Goal: Transaction & Acquisition: Book appointment/travel/reservation

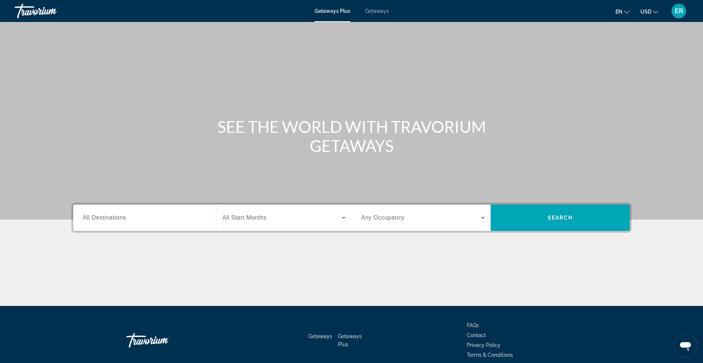
click at [370, 12] on span "Getaways" at bounding box center [377, 11] width 24 height 6
click at [618, 11] on span "en" at bounding box center [619, 12] width 7 height 6
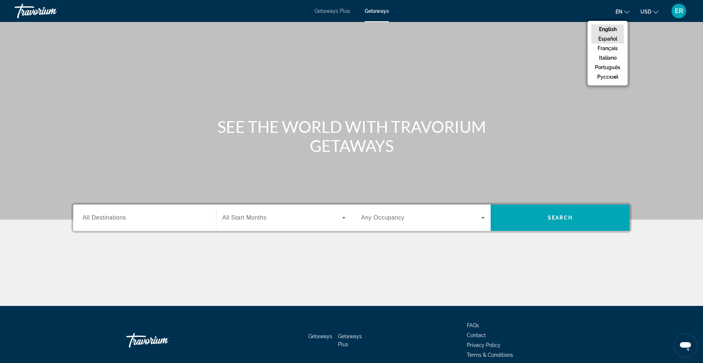
click at [612, 38] on button "Español" at bounding box center [608, 39] width 33 height 10
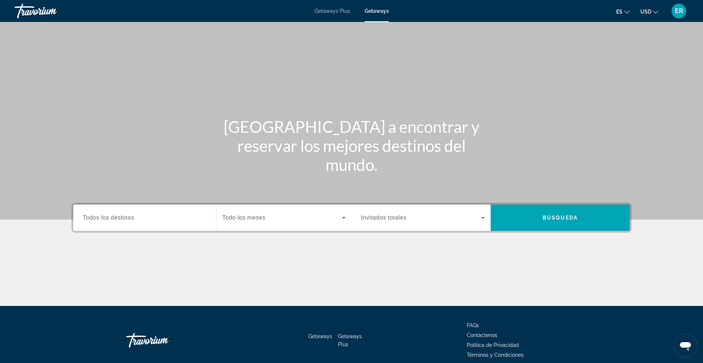
click at [118, 213] on div "Search widget" at bounding box center [145, 218] width 124 height 21
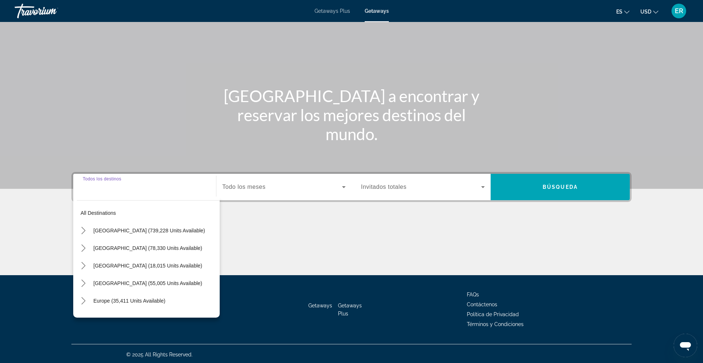
scroll to position [33, 0]
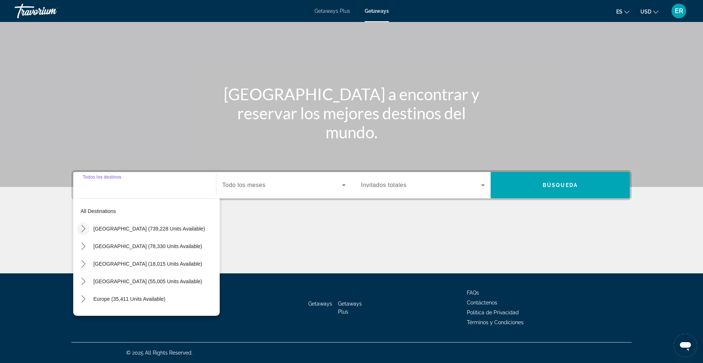
click at [82, 229] on icon "Toggle United States (739,228 units available) submenu" at bounding box center [83, 228] width 7 height 7
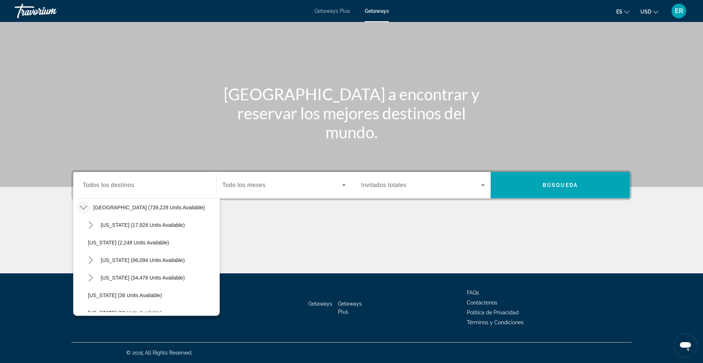
click at [119, 187] on span "Todos los destinos" at bounding box center [109, 185] width 52 height 6
click at [119, 187] on input "Destination Todos los destinos" at bounding box center [145, 185] width 124 height 9
click at [83, 207] on icon "Toggle United States (739,228 units available) submenu" at bounding box center [83, 207] width 7 height 7
click at [314, 190] on div "Search widget" at bounding box center [283, 185] width 123 height 21
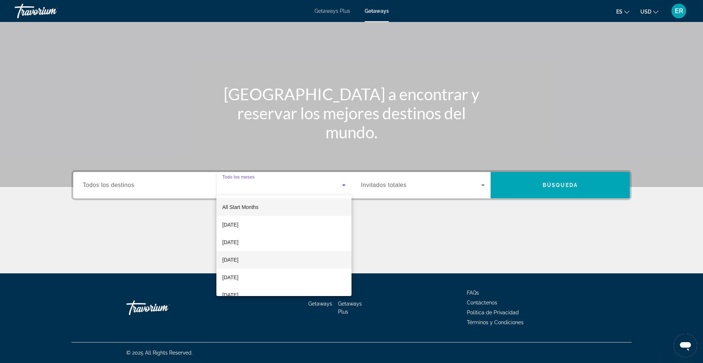
click at [280, 256] on mat-option "December 2025" at bounding box center [283, 260] width 135 height 18
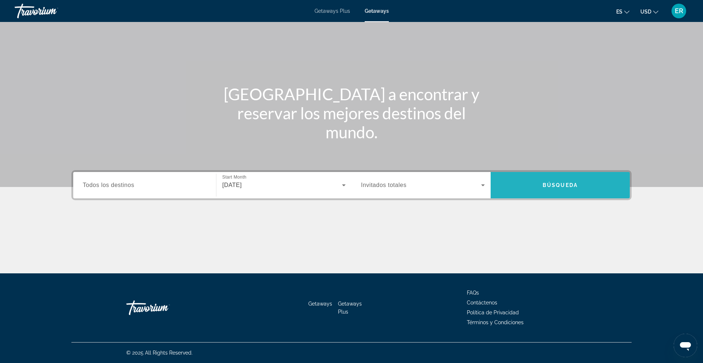
click at [527, 190] on span "Search" at bounding box center [560, 186] width 139 height 18
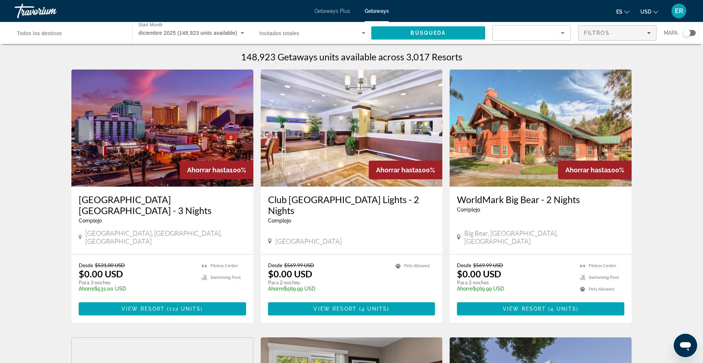
click at [596, 30] on span "Filtros" at bounding box center [597, 33] width 26 height 6
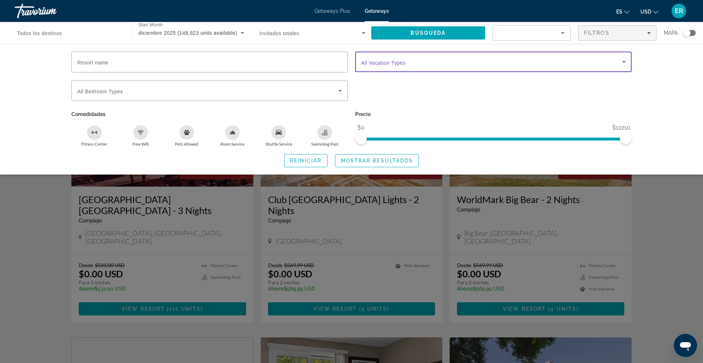
click at [416, 63] on span "Search widget" at bounding box center [491, 62] width 261 height 9
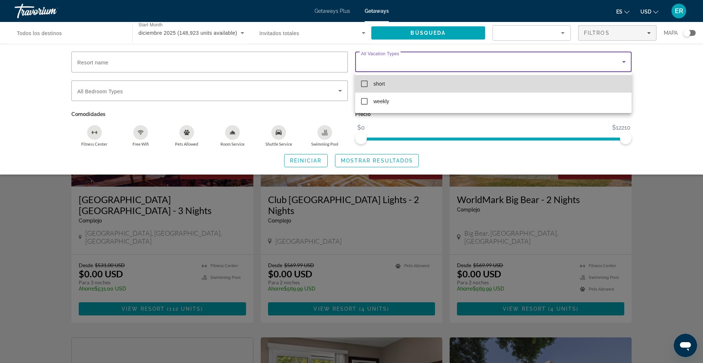
click at [387, 85] on mat-option "short" at bounding box center [493, 84] width 277 height 18
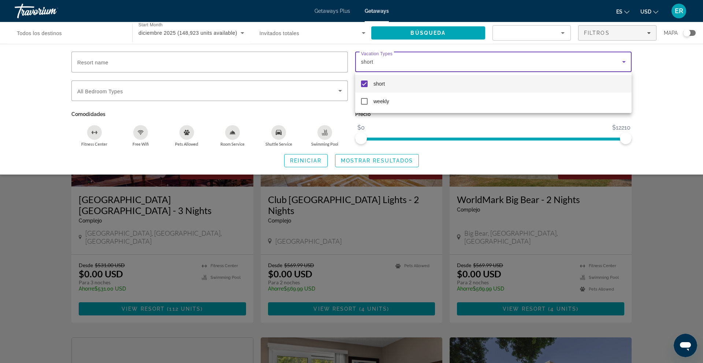
click at [381, 159] on div at bounding box center [351, 181] width 703 height 363
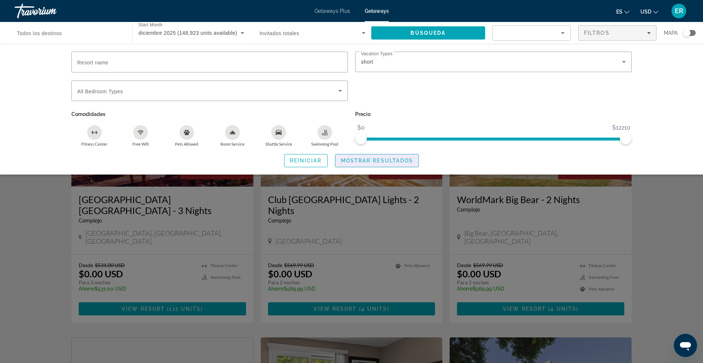
click at [381, 159] on span "Mostrar resultados" at bounding box center [377, 161] width 73 height 6
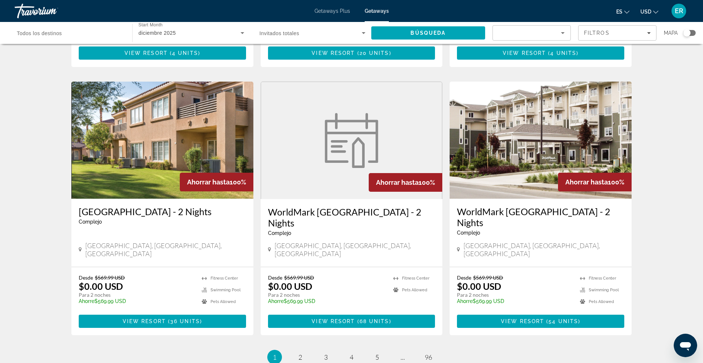
scroll to position [793, 0]
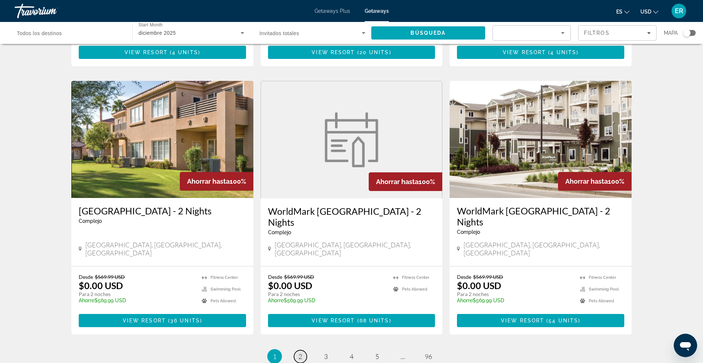
click at [303, 351] on link "page 2" at bounding box center [300, 357] width 13 height 13
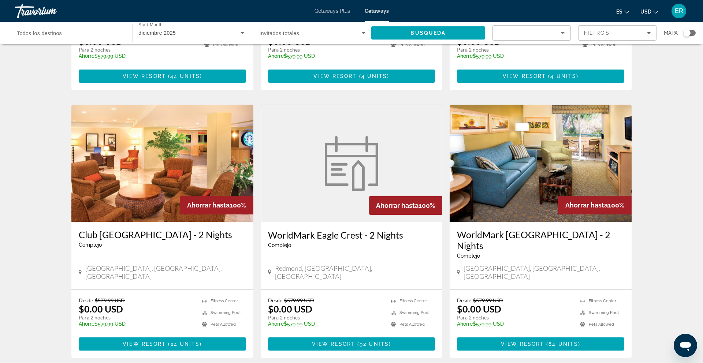
scroll to position [782, 0]
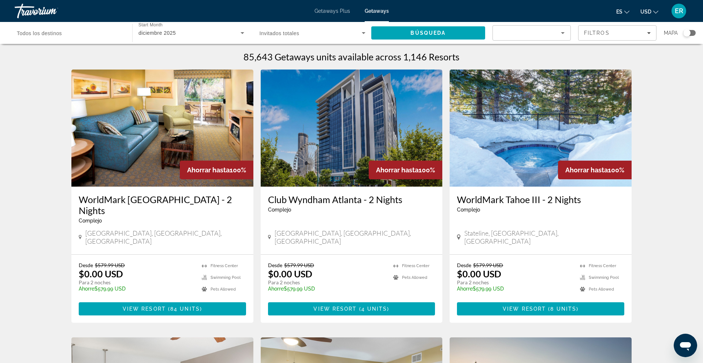
click at [73, 34] on input "Destination Todos los destinos" at bounding box center [70, 33] width 106 height 9
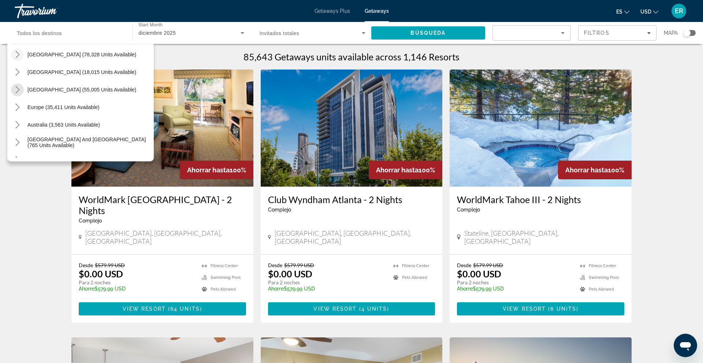
click at [17, 93] on icon "Toggle Caribbean & Atlantic Islands (55,005 units available) submenu" at bounding box center [17, 89] width 7 height 7
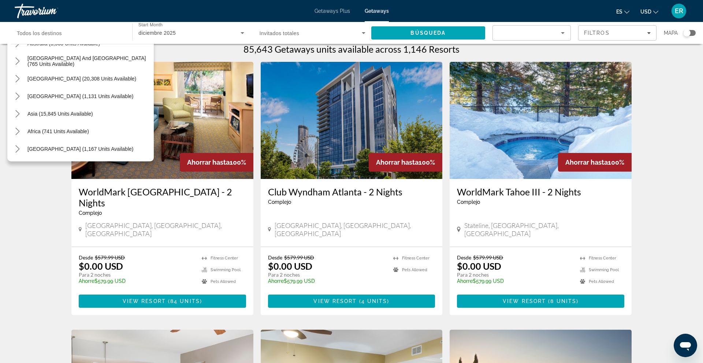
scroll to position [11, 0]
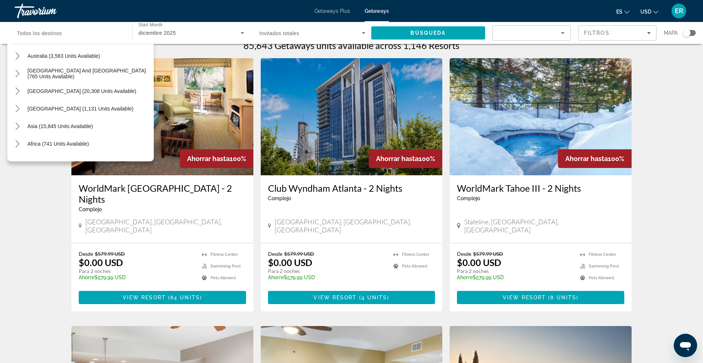
click at [17, 93] on icon "Toggle South America (20,308 units available) submenu" at bounding box center [17, 91] width 4 height 7
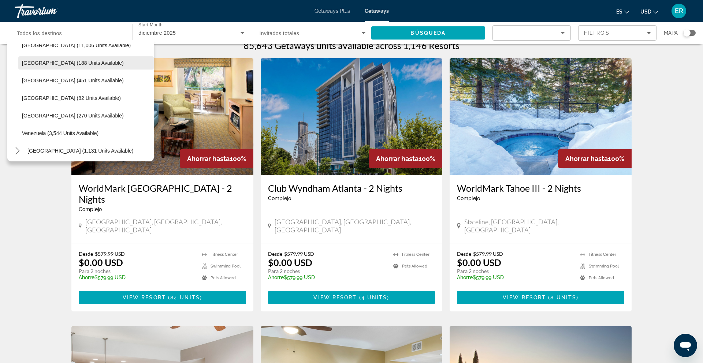
scroll to position [434, 0]
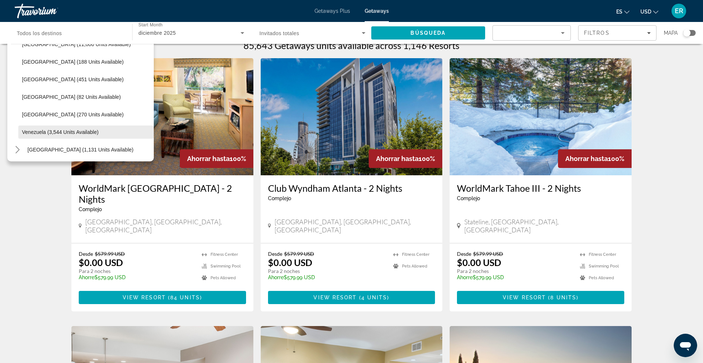
click at [41, 133] on span "Venezuela (3,544 units available)" at bounding box center [60, 132] width 77 height 6
type input "**********"
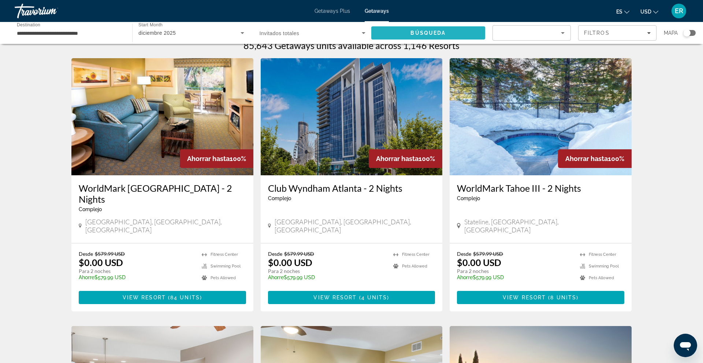
click at [407, 38] on span "Search" at bounding box center [428, 33] width 114 height 18
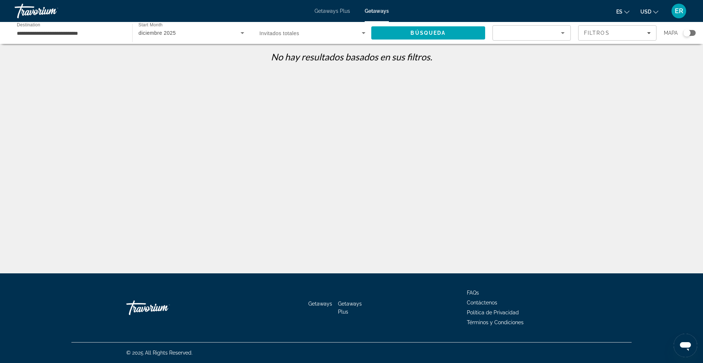
click at [95, 36] on input "**********" at bounding box center [70, 33] width 106 height 9
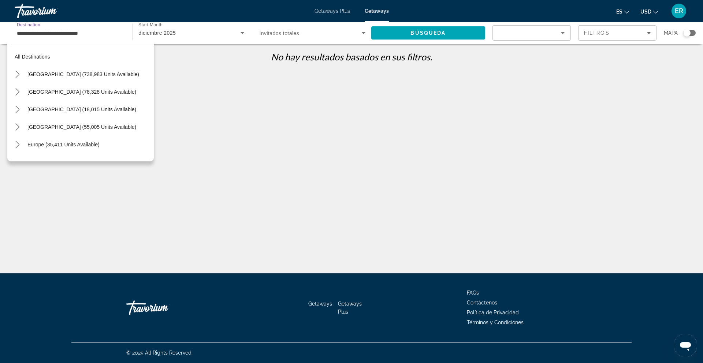
scroll to position [237, 0]
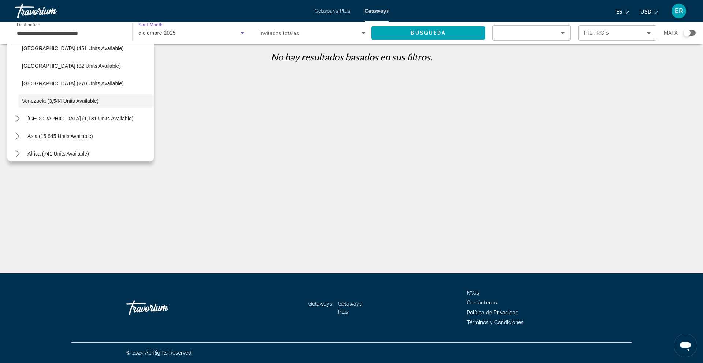
click at [157, 36] on div "diciembre 2025" at bounding box center [189, 33] width 102 height 9
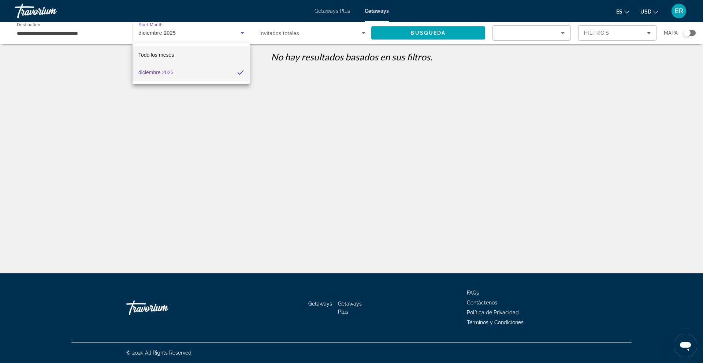
click at [158, 53] on span "Todo los meses" at bounding box center [156, 55] width 36 height 6
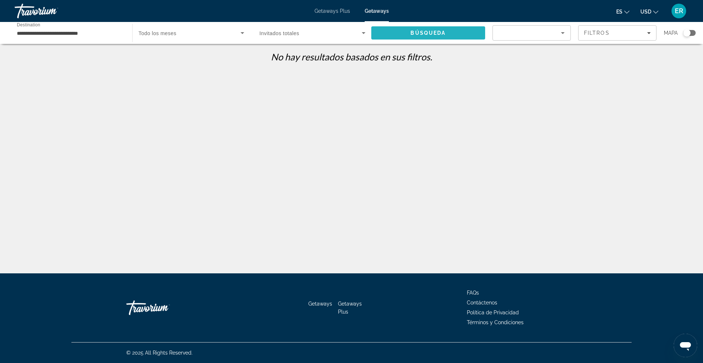
click at [384, 27] on span "Search" at bounding box center [428, 33] width 114 height 18
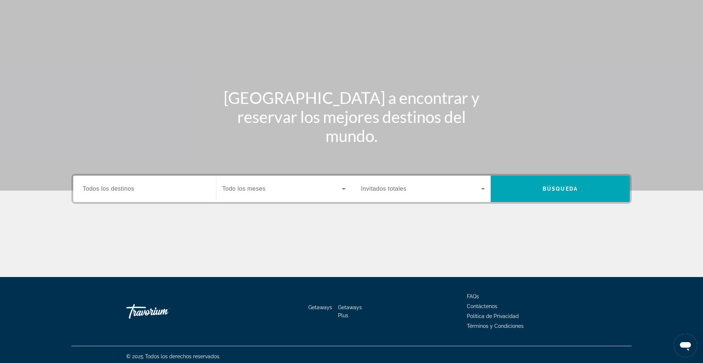
scroll to position [33, 0]
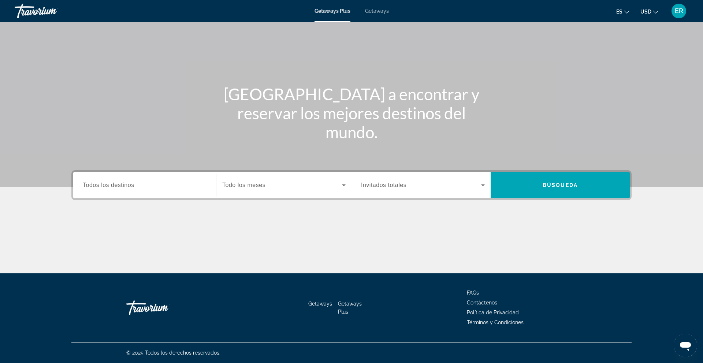
click at [676, 10] on span "ER" at bounding box center [679, 10] width 8 height 7
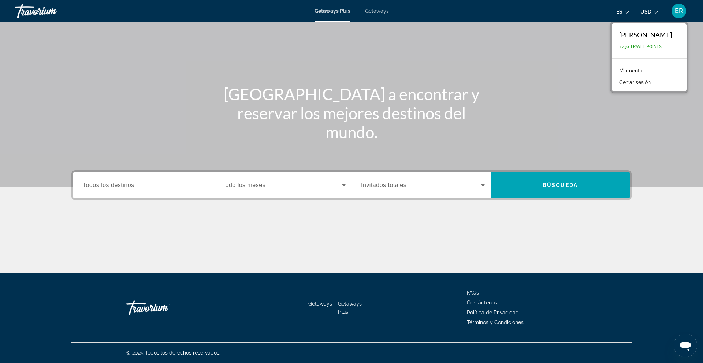
click at [637, 81] on button "Cerrar sesión" at bounding box center [635, 83] width 39 height 10
